Goal: Transaction & Acquisition: Purchase product/service

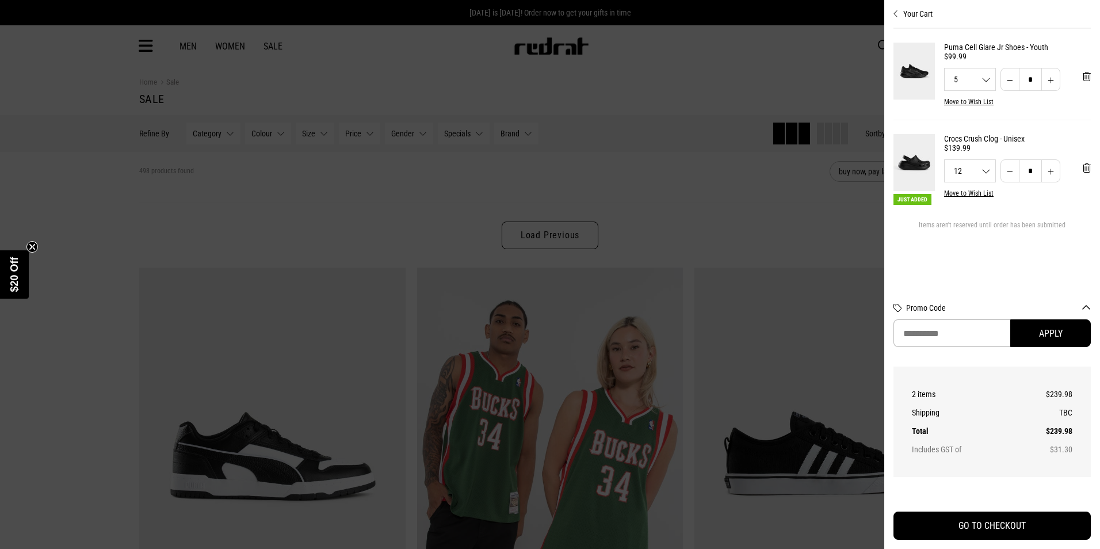
click at [820, 64] on div at bounding box center [550, 274] width 1100 height 549
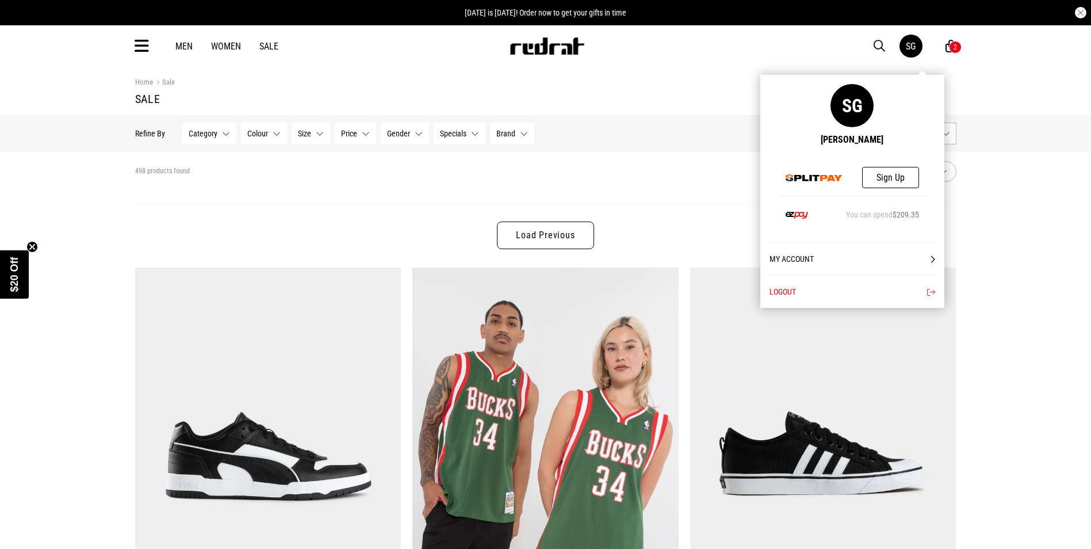
click at [915, 51] on link "SG" at bounding box center [911, 46] width 23 height 23
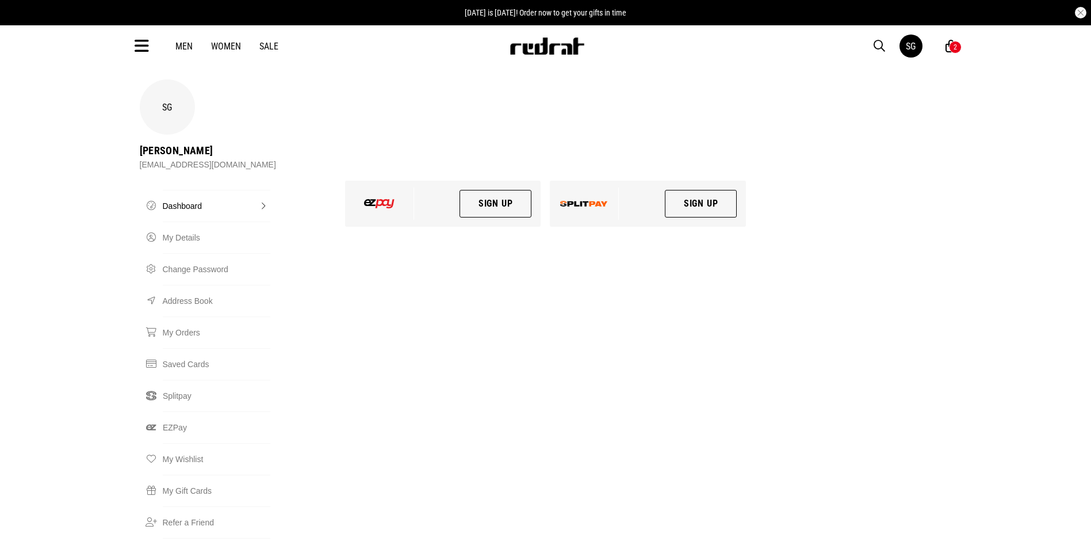
click at [910, 54] on link "SG" at bounding box center [911, 46] width 23 height 23
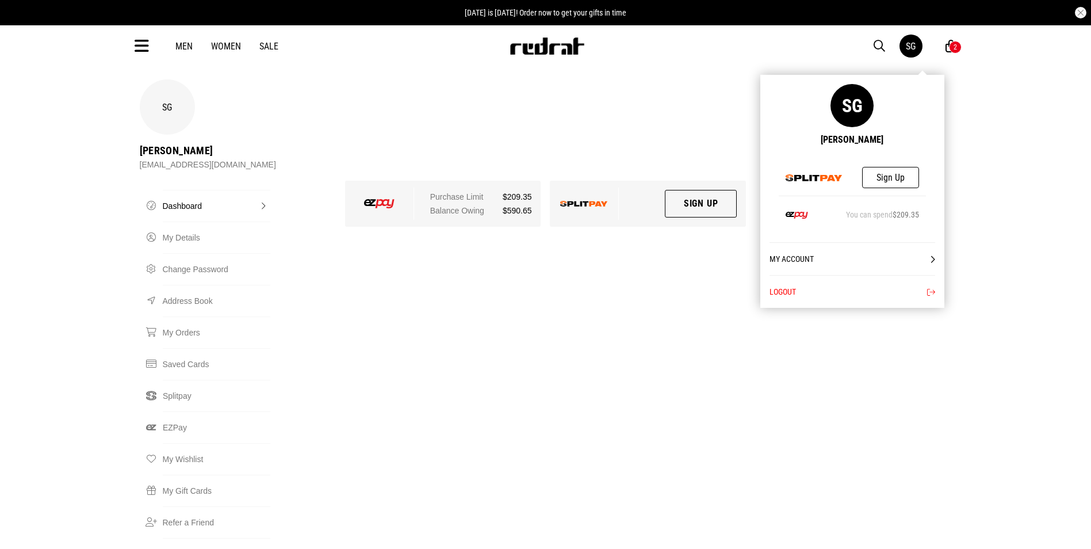
drag, startPoint x: 836, startPoint y: 259, endPoint x: 812, endPoint y: 259, distance: 24.2
click at [836, 259] on link "My Account" at bounding box center [853, 258] width 166 height 33
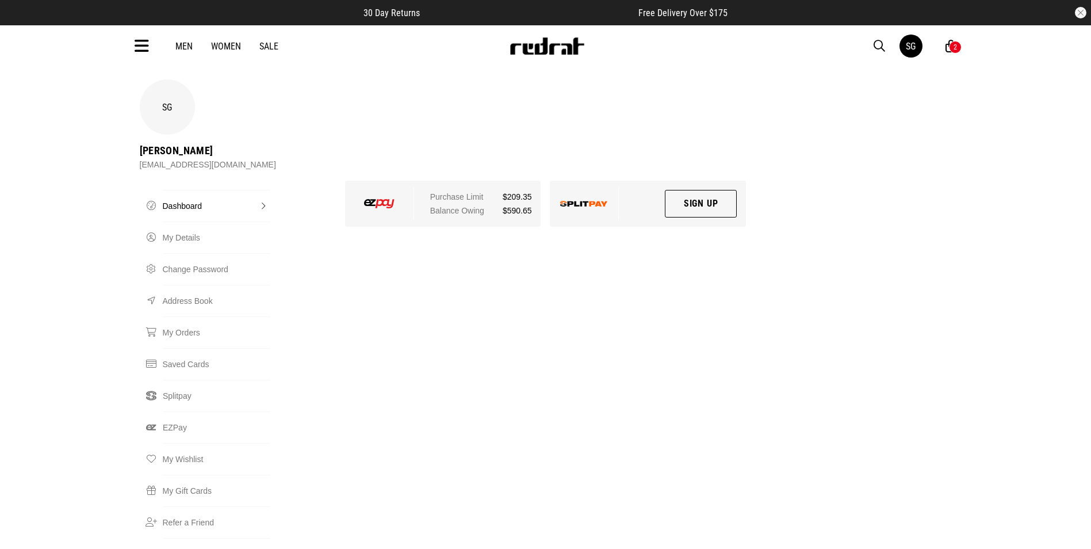
click at [958, 51] on div "2" at bounding box center [955, 47] width 13 height 13
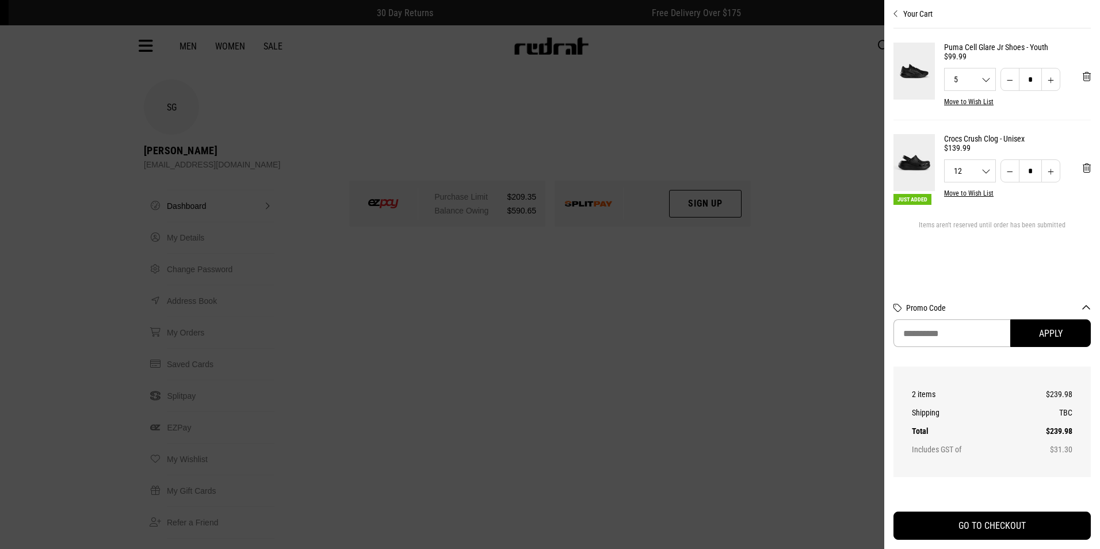
click at [588, 221] on div at bounding box center [550, 274] width 1100 height 549
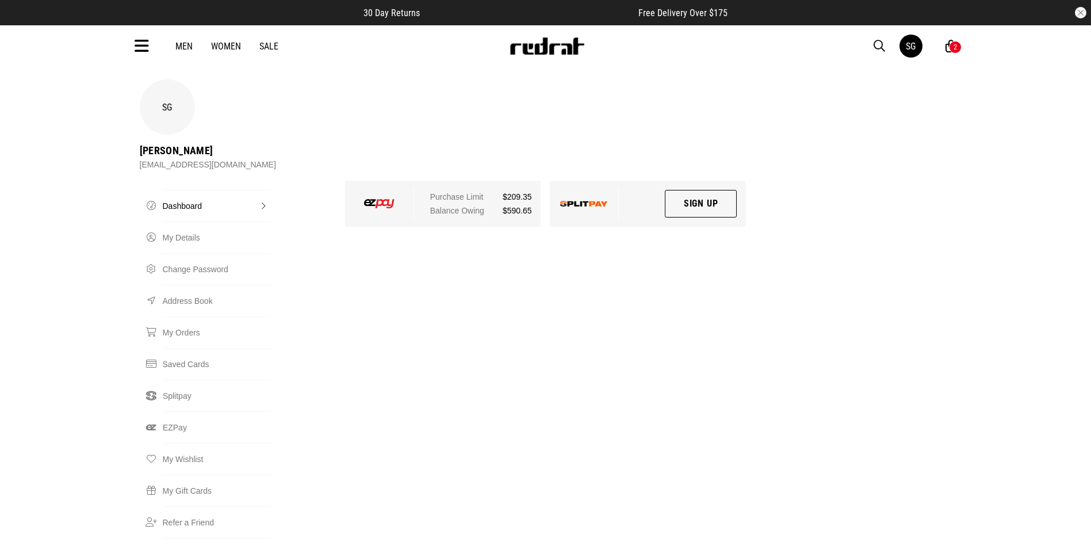
click at [951, 49] on div "2" at bounding box center [955, 47] width 13 height 13
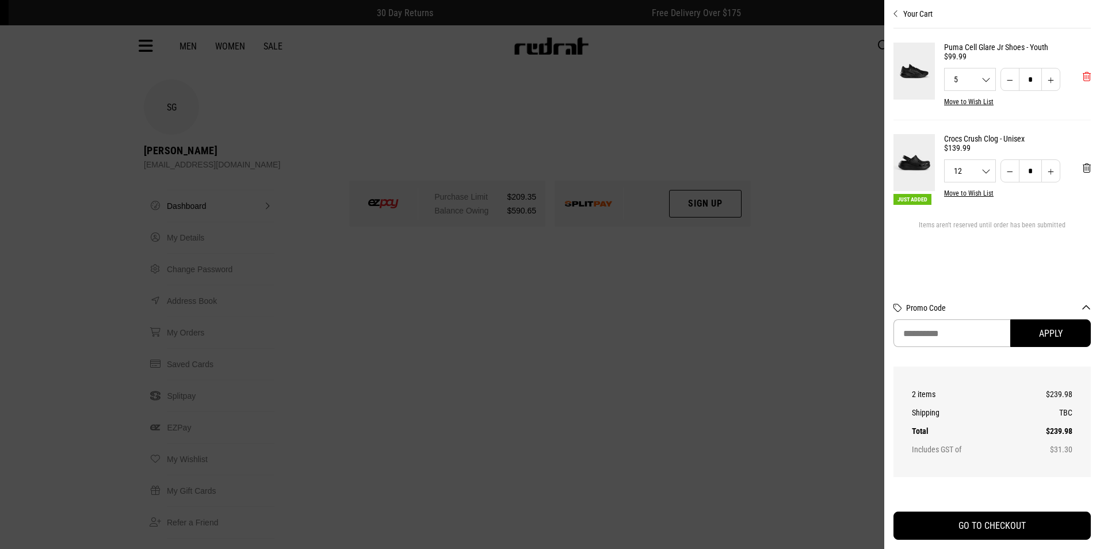
click at [1085, 82] on span "'Remove from cart" at bounding box center [1087, 76] width 8 height 11
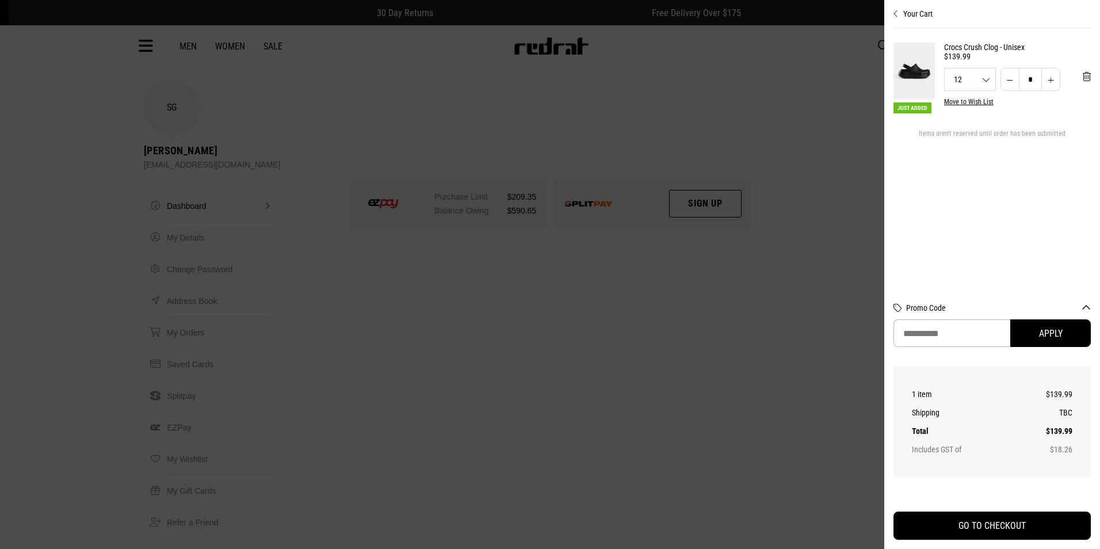
click at [969, 83] on span "12" at bounding box center [970, 79] width 51 height 8
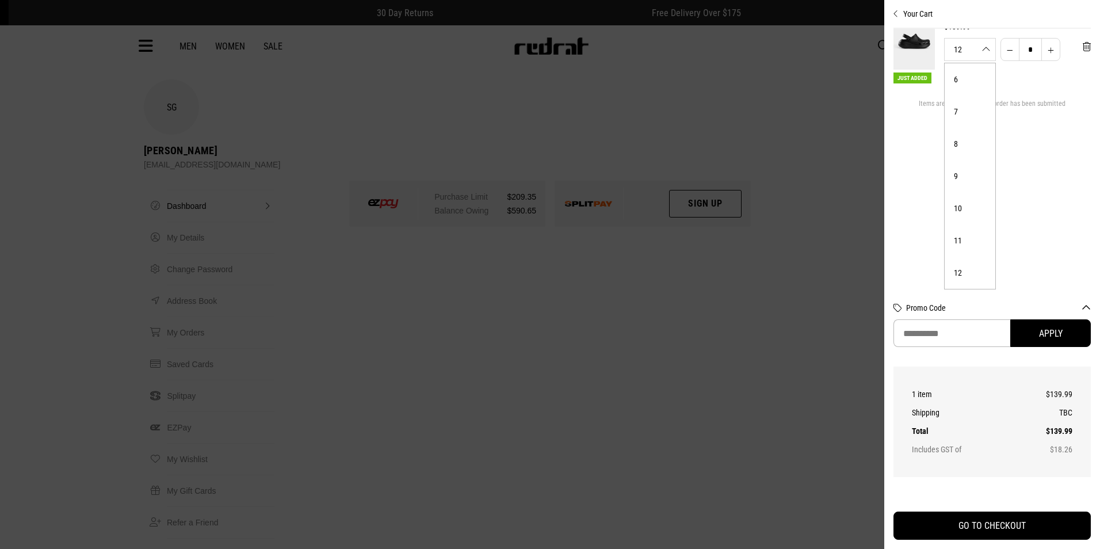
click at [792, 242] on div at bounding box center [550, 274] width 1100 height 549
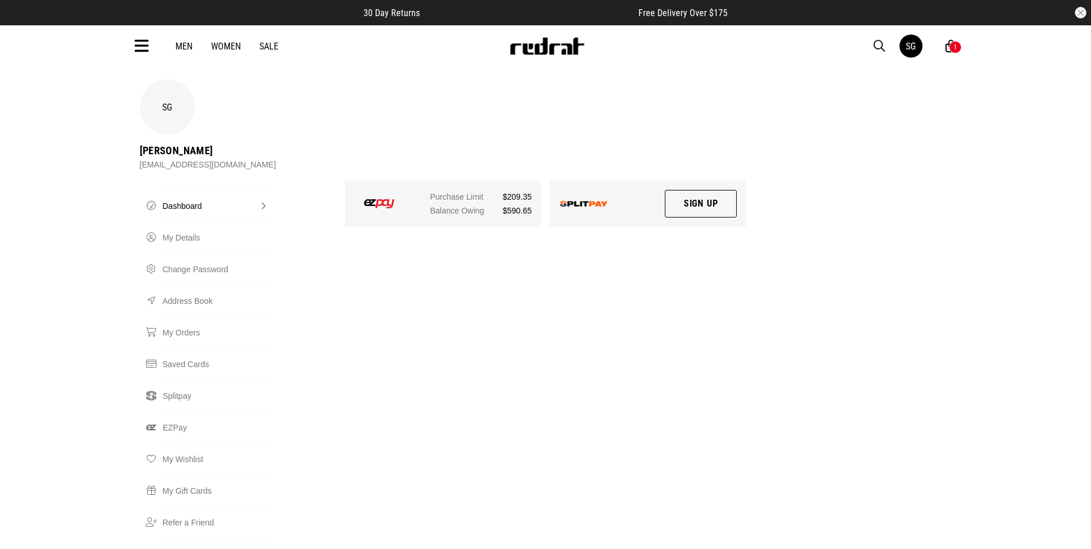
click at [876, 44] on span "button" at bounding box center [880, 46] width 12 height 14
type input "*****"
click at [662, 36] on button "submit" at bounding box center [672, 46] width 20 height 20
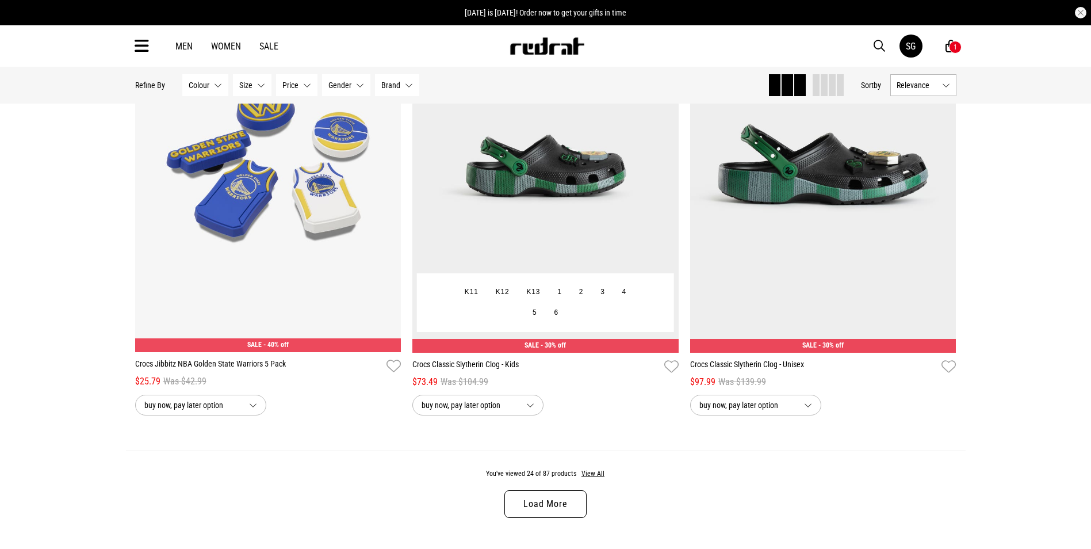
scroll to position [3394, 0]
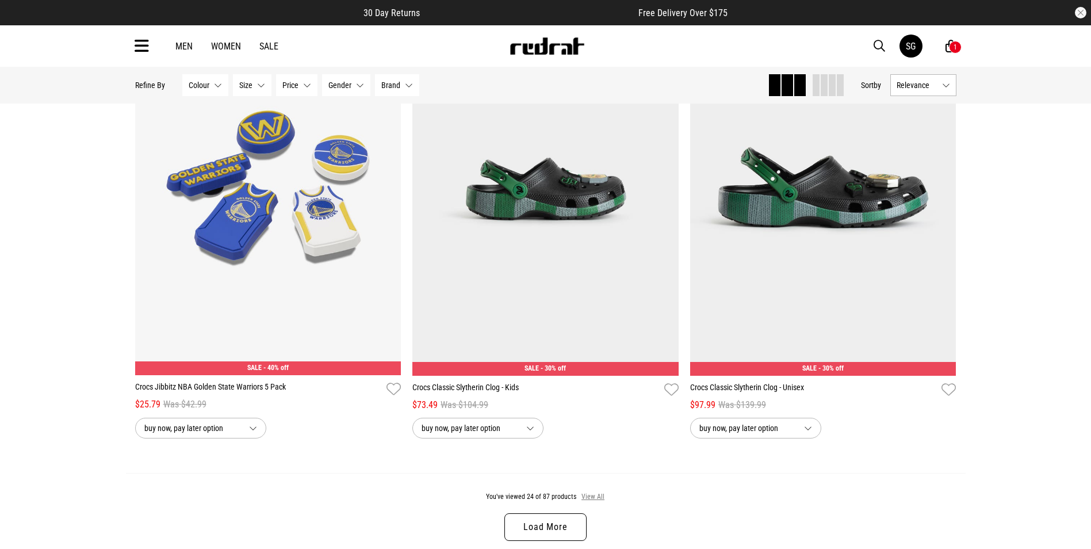
click at [591, 498] on button "View All" at bounding box center [593, 497] width 24 height 10
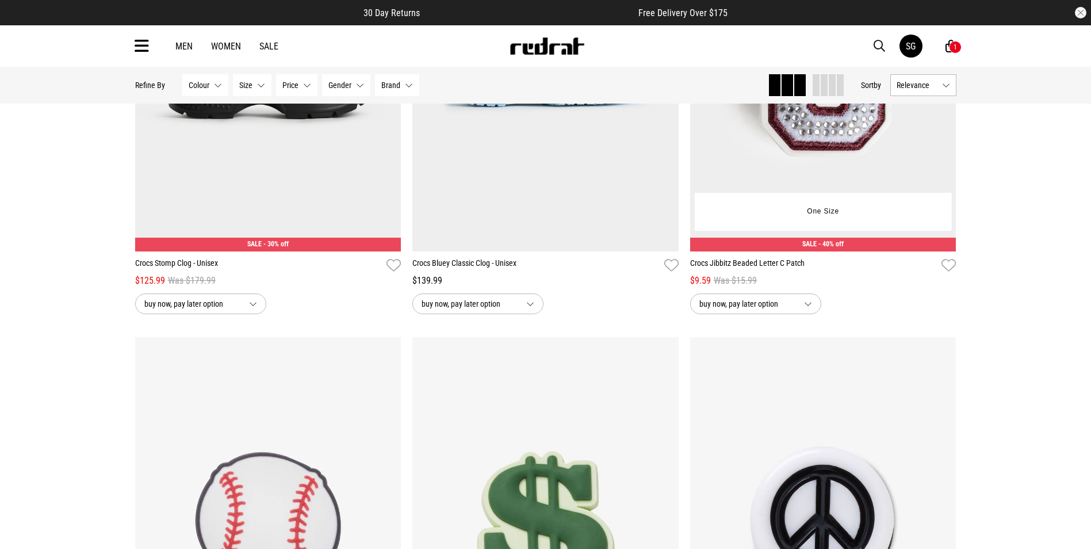
scroll to position [6111, 0]
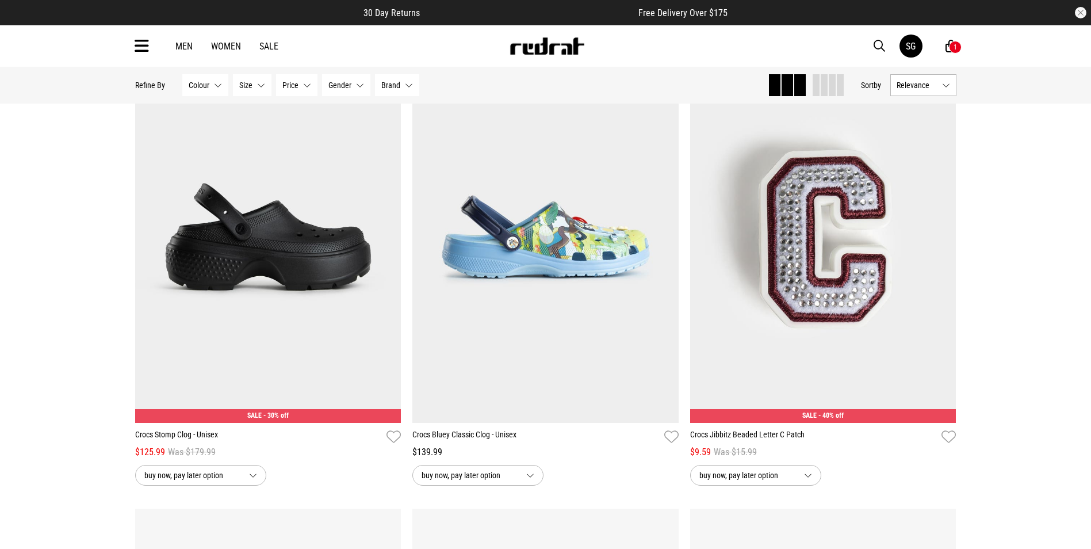
click at [949, 48] on div "1" at bounding box center [955, 47] width 13 height 13
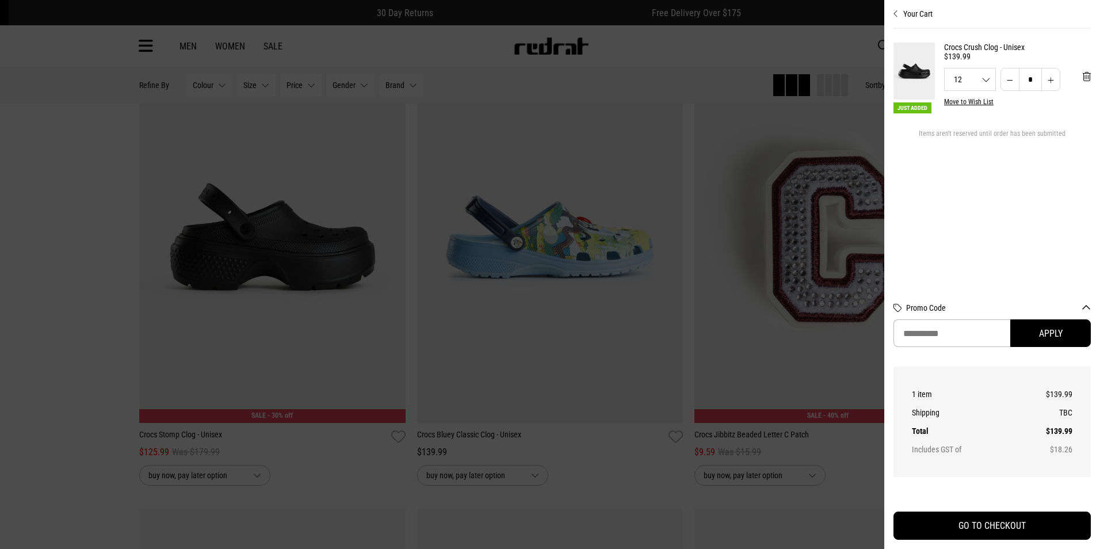
click at [772, 48] on div at bounding box center [550, 274] width 1100 height 549
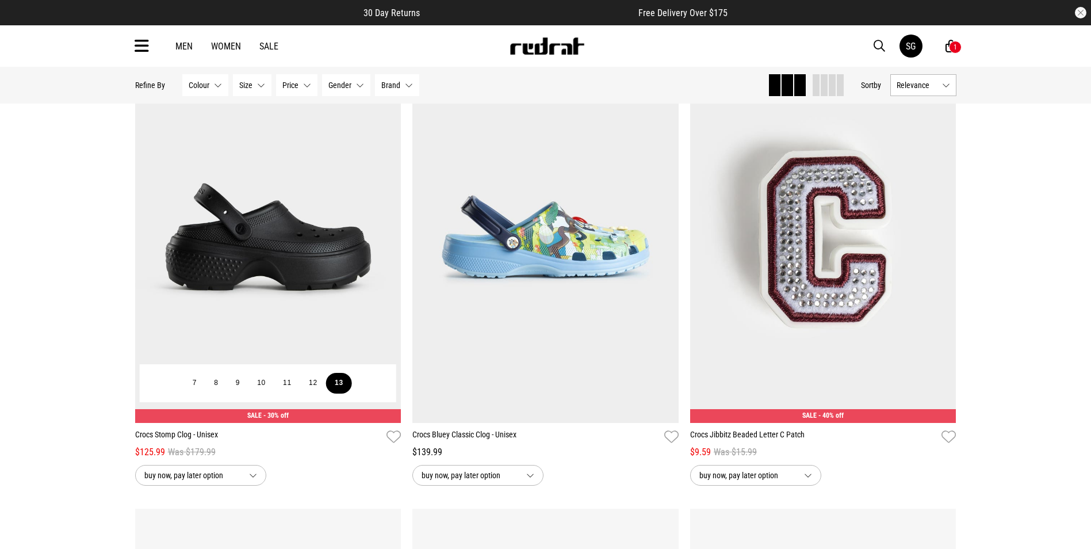
click at [344, 393] on button "13" at bounding box center [339, 383] width 26 height 21
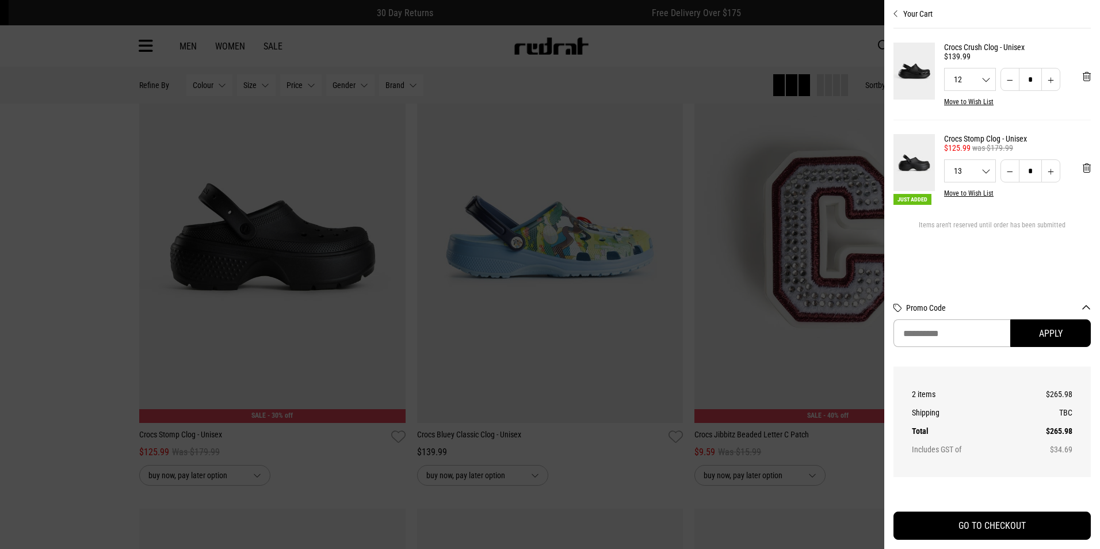
click at [788, 335] on div at bounding box center [550, 274] width 1100 height 549
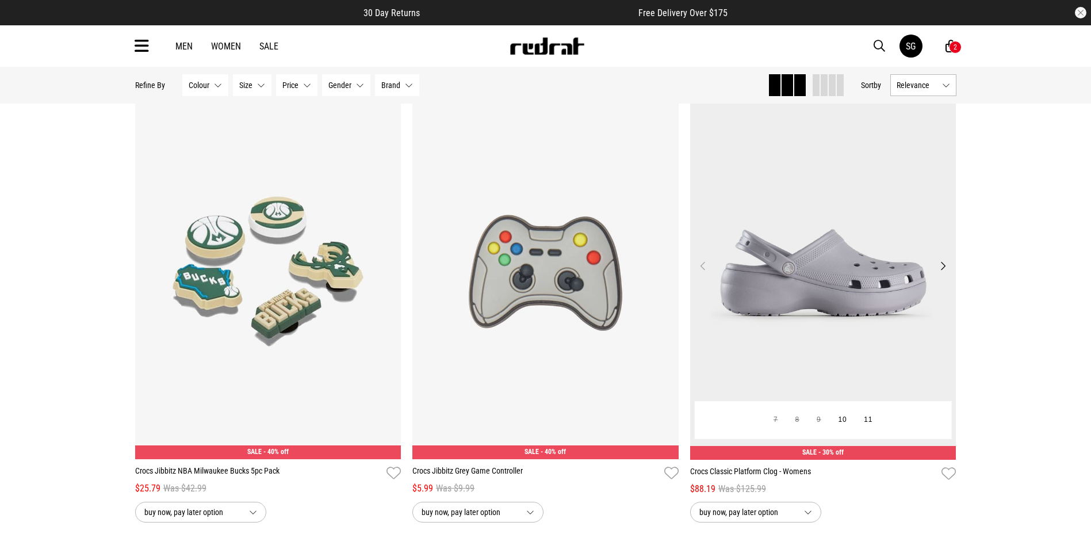
scroll to position [7089, 0]
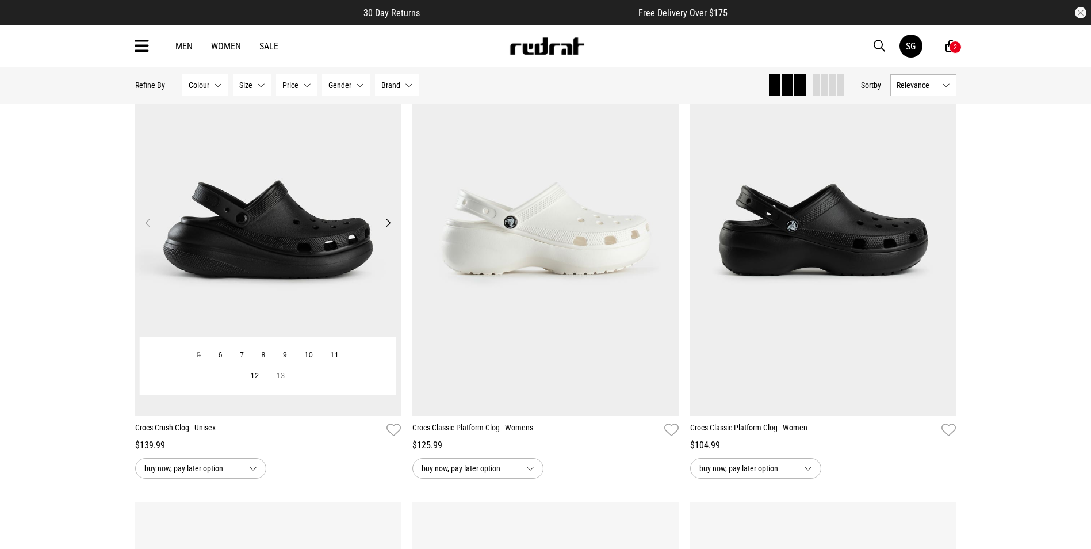
scroll to position [10253, 0]
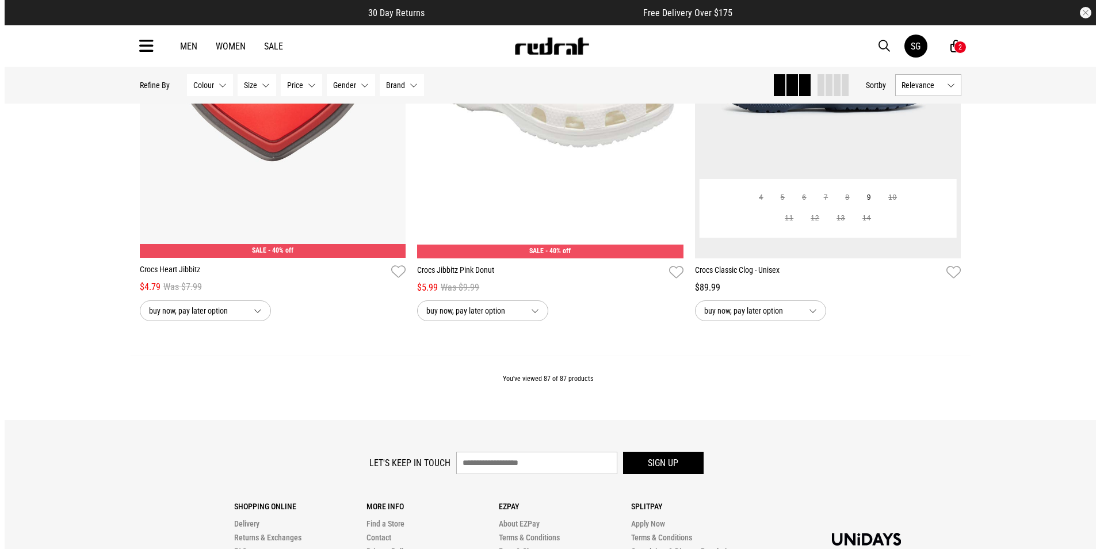
scroll to position [13006, 0]
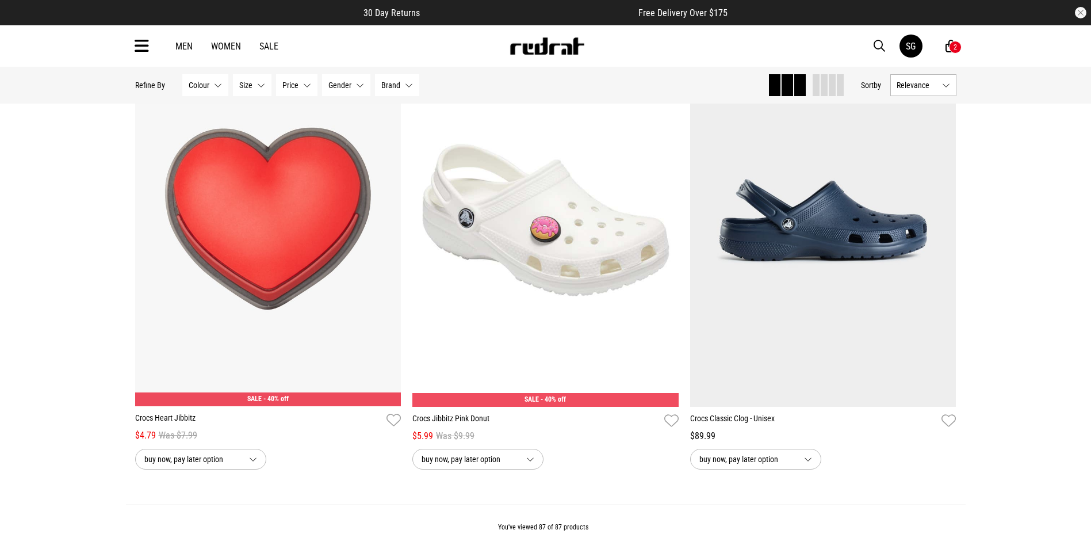
click at [950, 45] on div "2" at bounding box center [955, 47] width 13 height 13
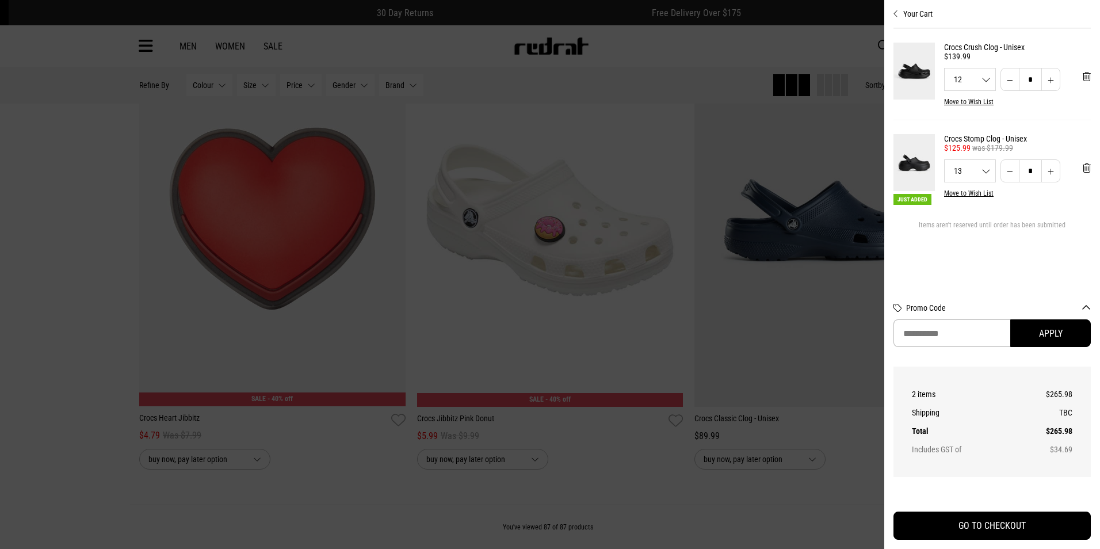
click at [916, 163] on img at bounding box center [913, 162] width 41 height 57
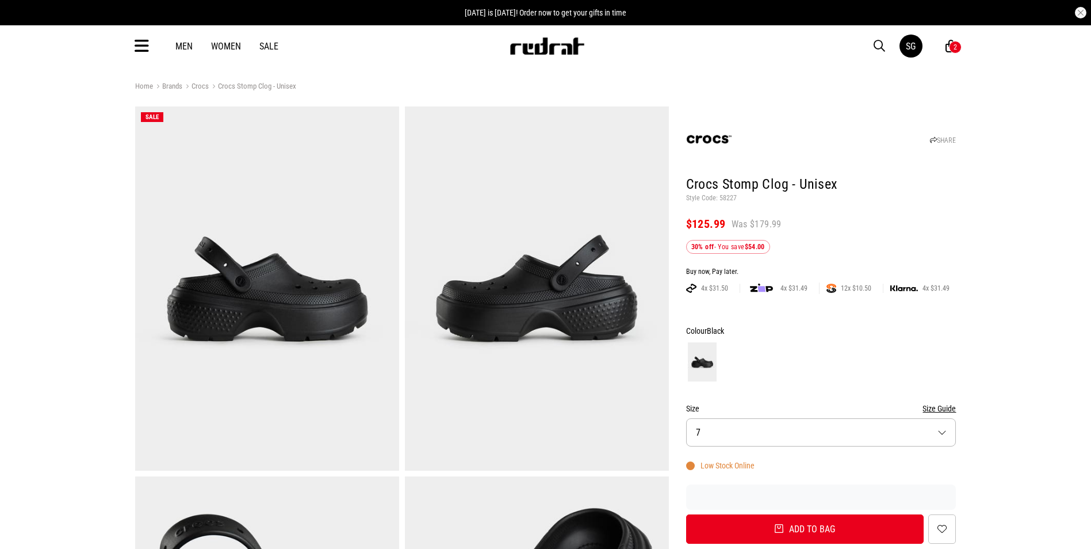
click at [951, 48] on div "2" at bounding box center [955, 47] width 13 height 13
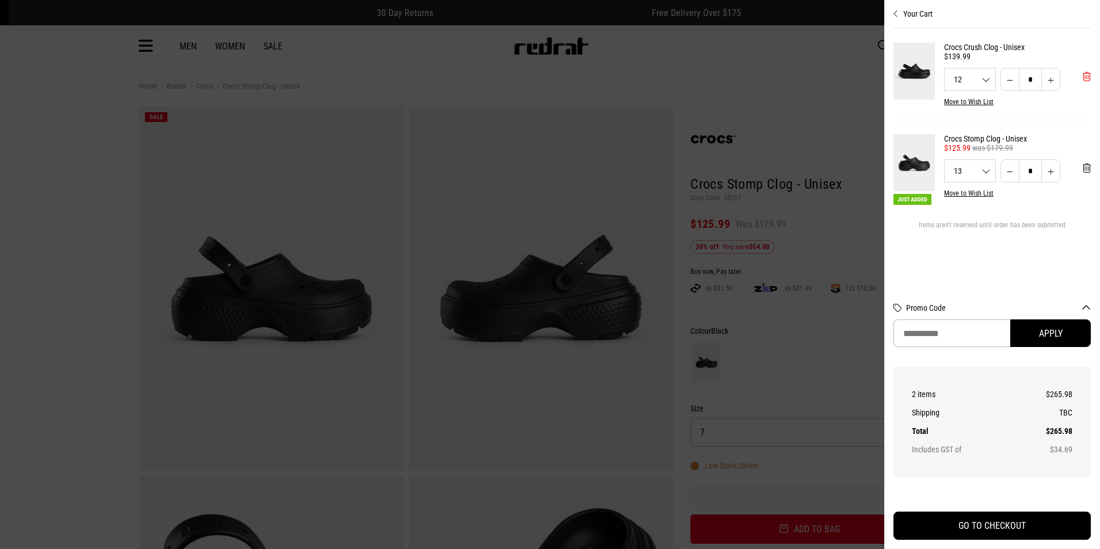
click at [1085, 79] on span "'Remove from cart" at bounding box center [1087, 76] width 8 height 11
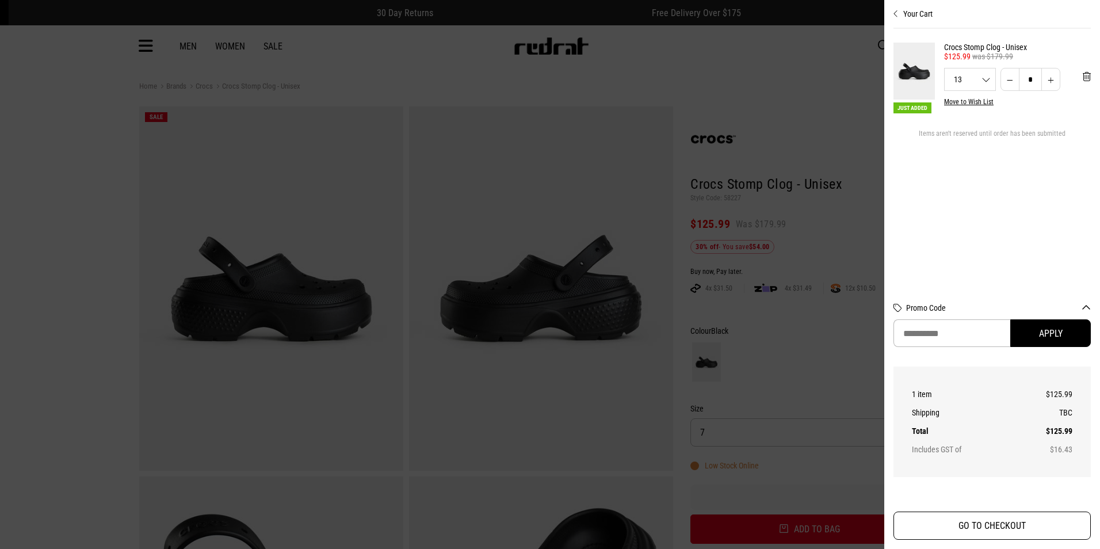
click at [997, 519] on button "GO TO CHECKOUT" at bounding box center [991, 525] width 197 height 28
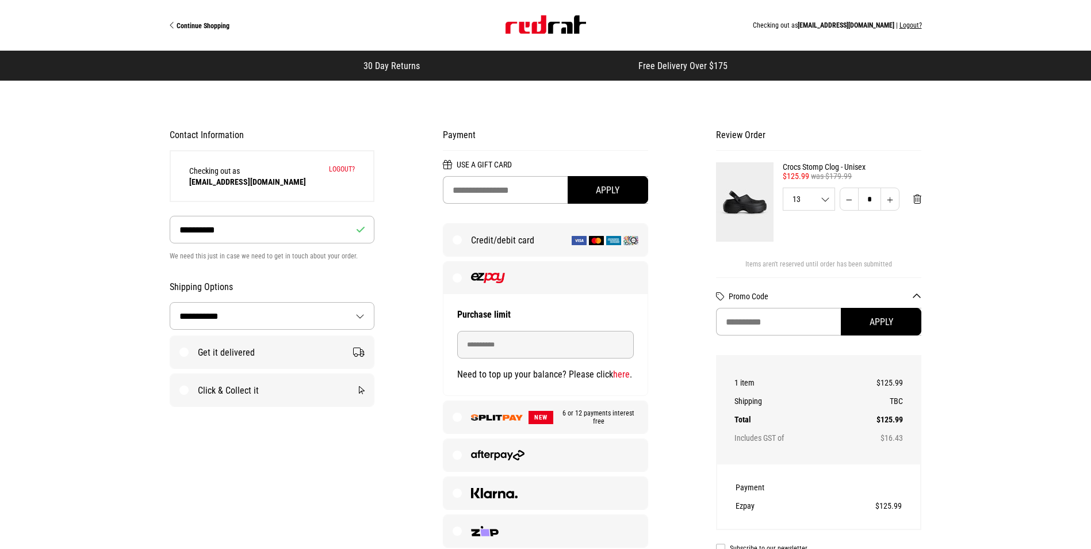
select select "**********"
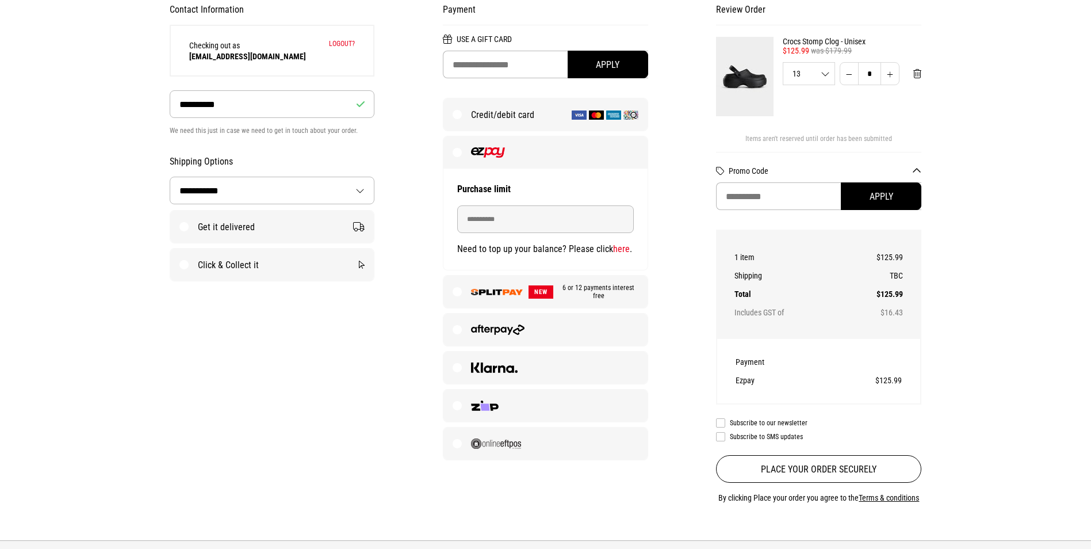
scroll to position [230, 0]
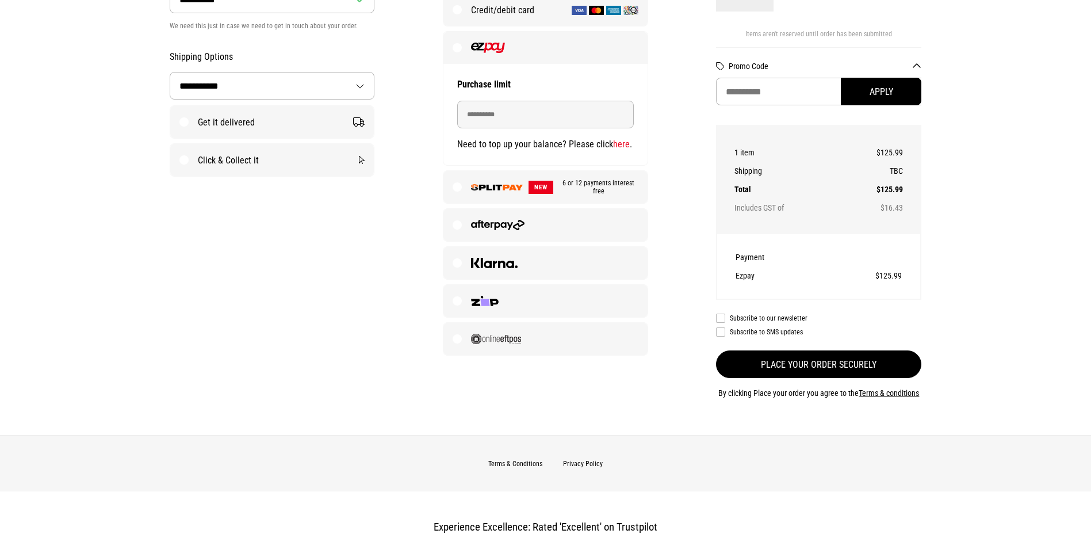
click at [824, 369] on button "Place your order securely" at bounding box center [818, 364] width 205 height 28
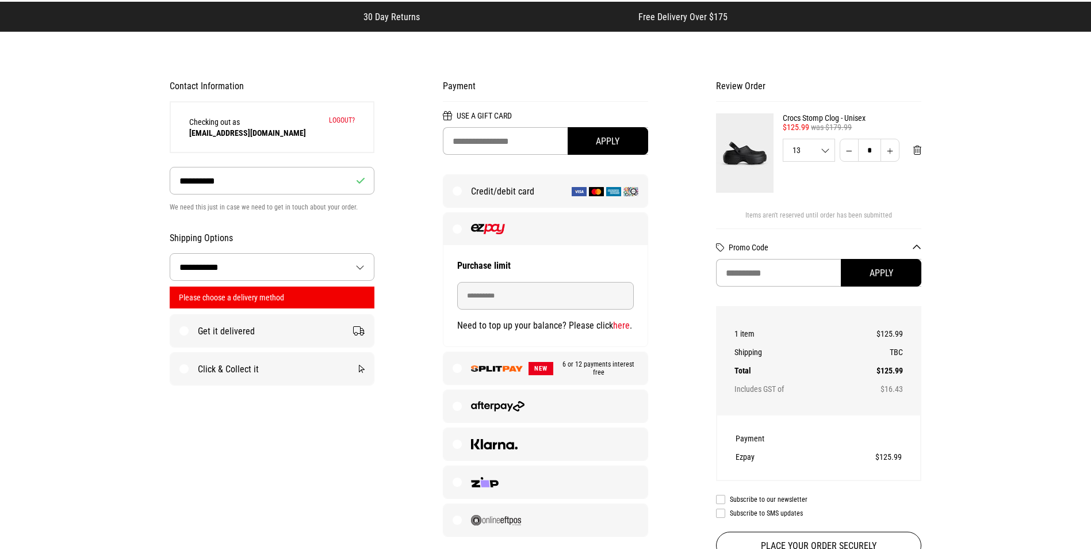
scroll to position [115, 0]
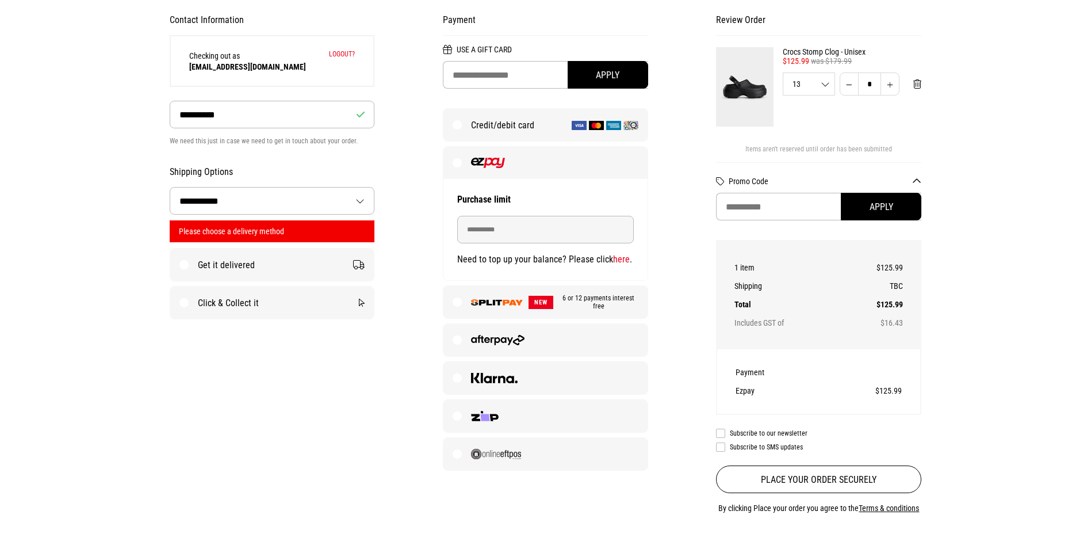
drag, startPoint x: 194, startPoint y: 267, endPoint x: 220, endPoint y: 274, distance: 26.9
click at [194, 266] on label "Get it delivered" at bounding box center [272, 265] width 204 height 32
select select "**********"
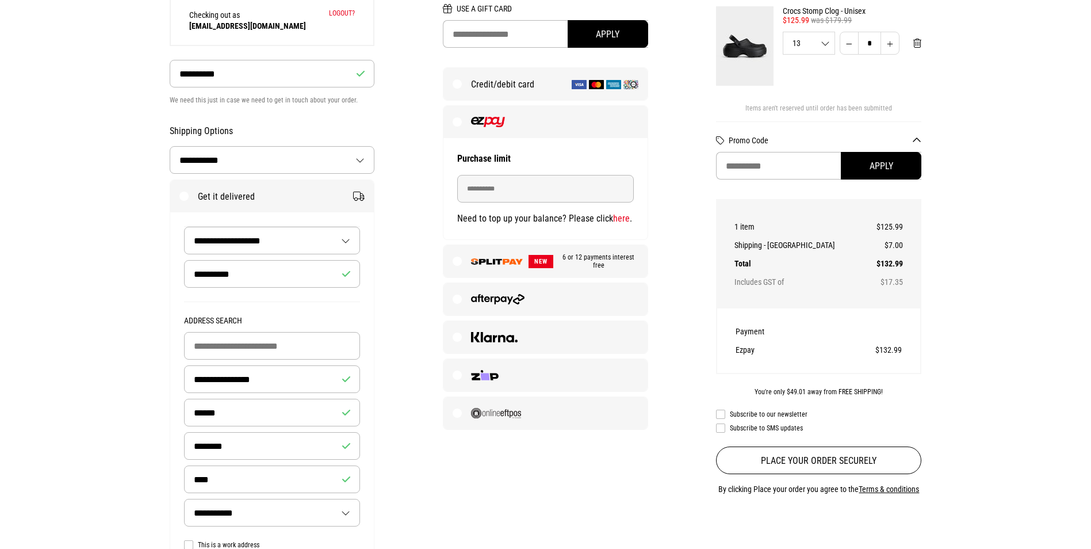
scroll to position [173, 0]
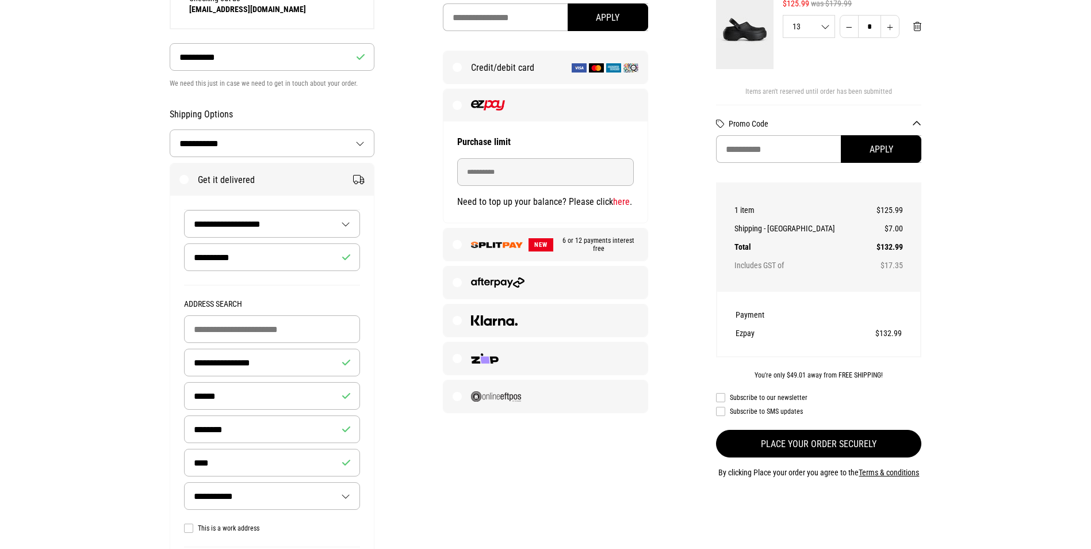
click at [823, 440] on button "Place your order securely" at bounding box center [818, 444] width 205 height 28
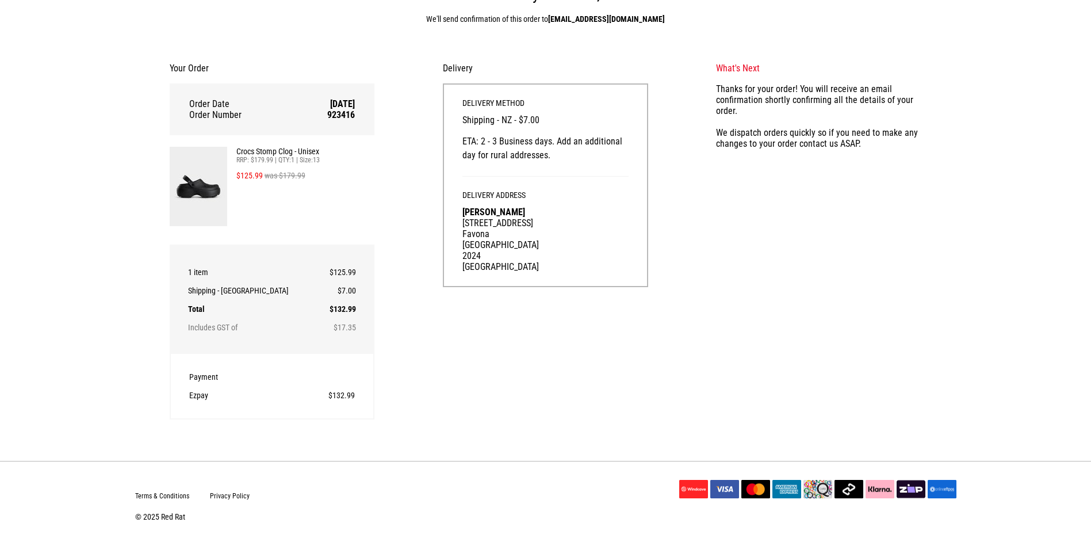
scroll to position [45, 0]
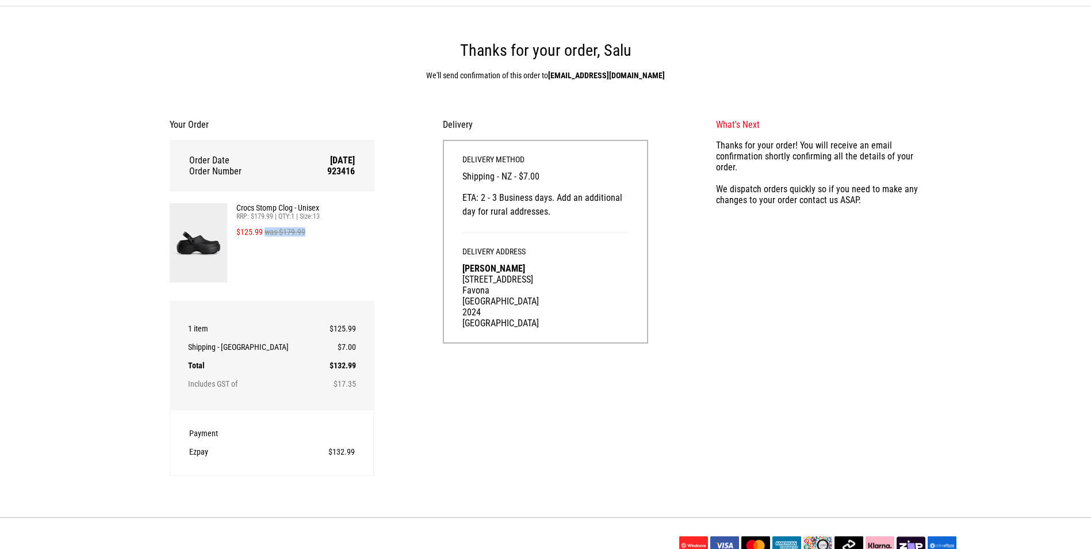
drag, startPoint x: 306, startPoint y: 233, endPoint x: 266, endPoint y: 231, distance: 39.8
click at [266, 231] on div "$125.99 was $179.99" at bounding box center [305, 231] width 139 height 9
drag, startPoint x: 278, startPoint y: 240, endPoint x: 415, endPoint y: 291, distance: 146.2
click at [414, 290] on div "Delivery Delivery Method Shipping - NZ - $7.00 ETA: 2 - 3 Business days. Add an…" at bounding box center [545, 233] width 273 height 247
